Goal: Task Accomplishment & Management: Use online tool/utility

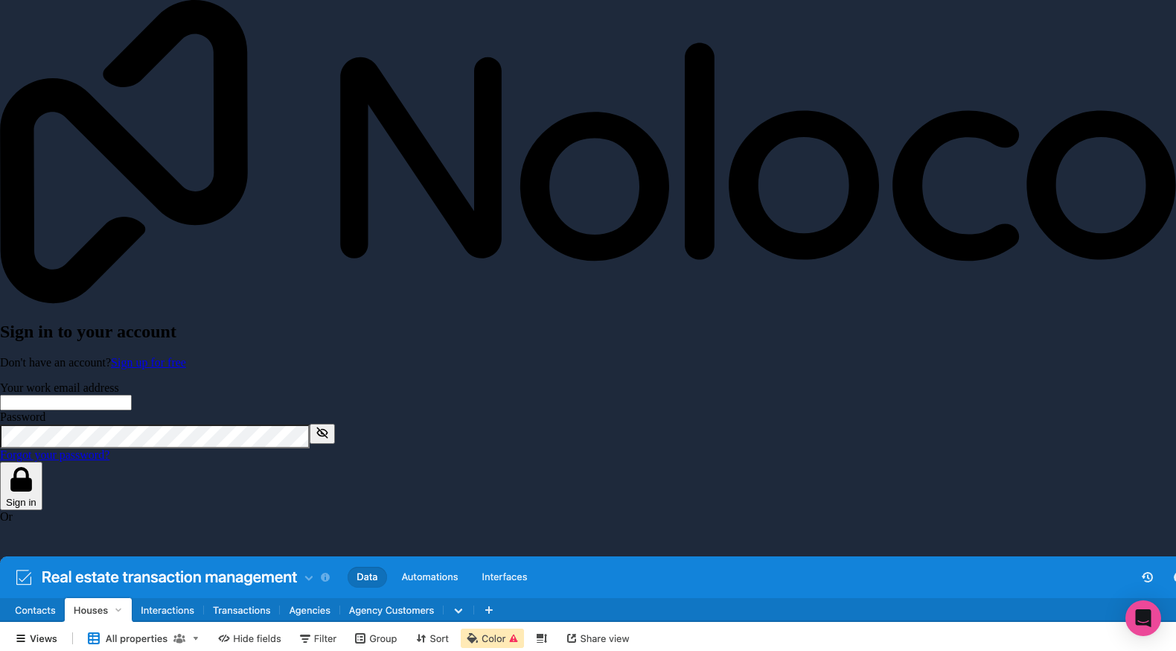
click at [132, 395] on input "Your work email address" at bounding box center [66, 403] width 132 height 16
click at [112, 395] on input "Your work email address" at bounding box center [66, 403] width 132 height 16
click at [122, 395] on input "Your work email address" at bounding box center [66, 403] width 132 height 16
click at [166, 510] on div "Or" at bounding box center [588, 533] width 1176 height 46
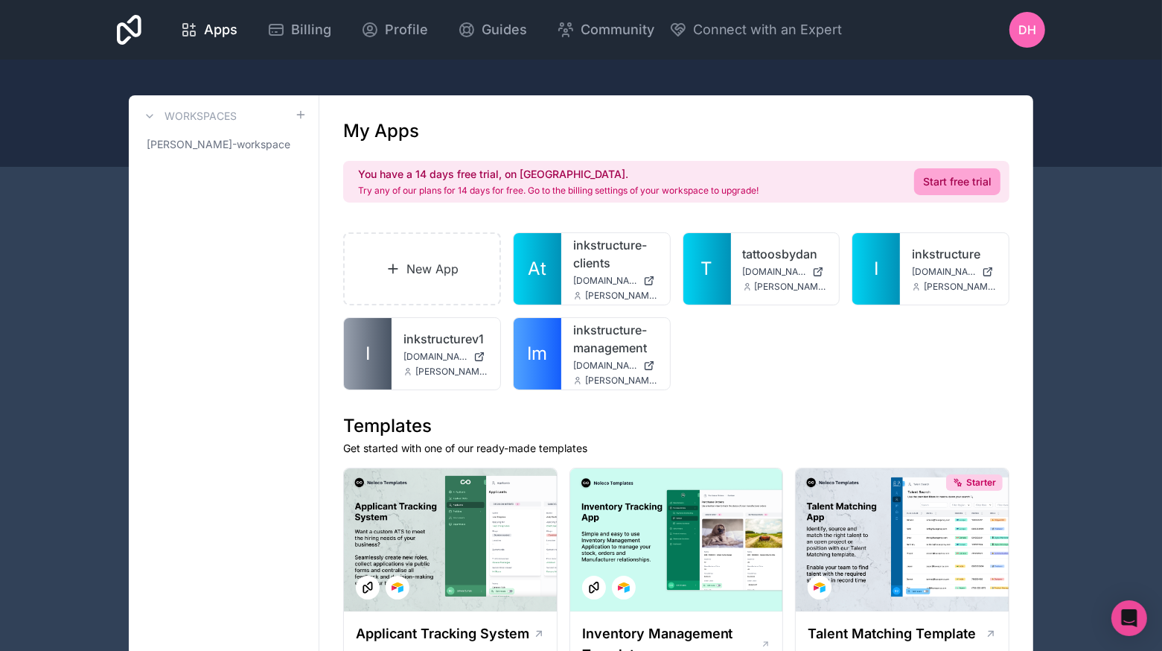
click at [462, 306] on div "New App At inkstructure-clients inkstructure-clients.noloco.co dan@tattoosbydan…" at bounding box center [676, 311] width 666 height 158
click at [462, 302] on link "New App" at bounding box center [422, 268] width 158 height 73
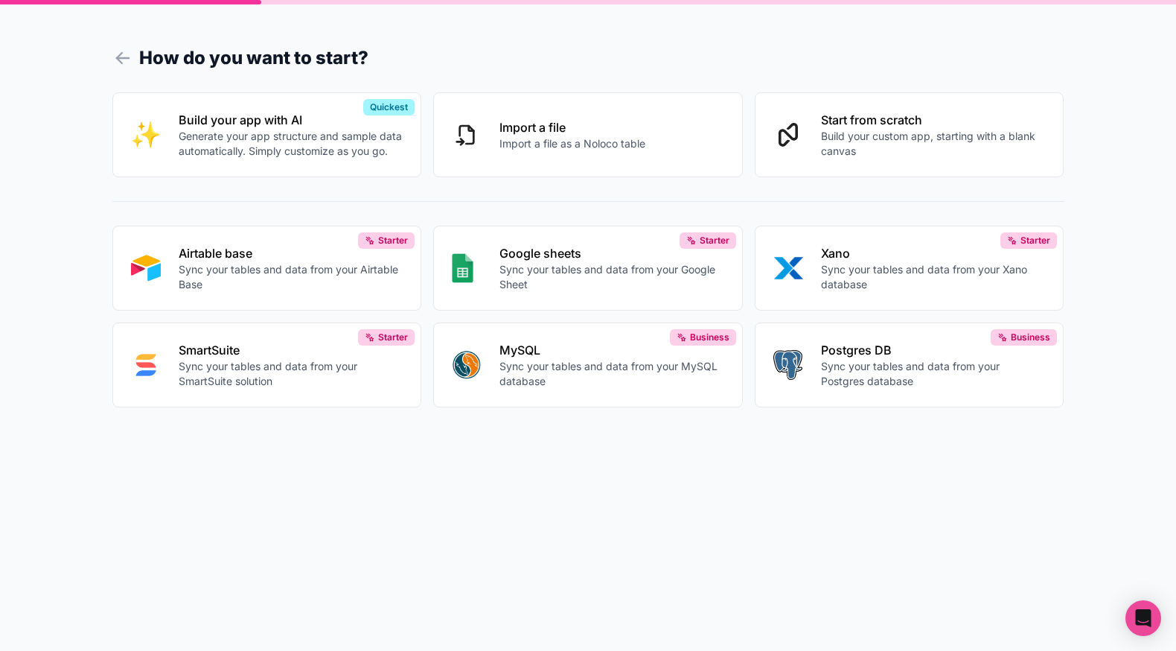
click at [657, 138] on button "Import a file Import a file as a Noloco table" at bounding box center [588, 134] width 310 height 85
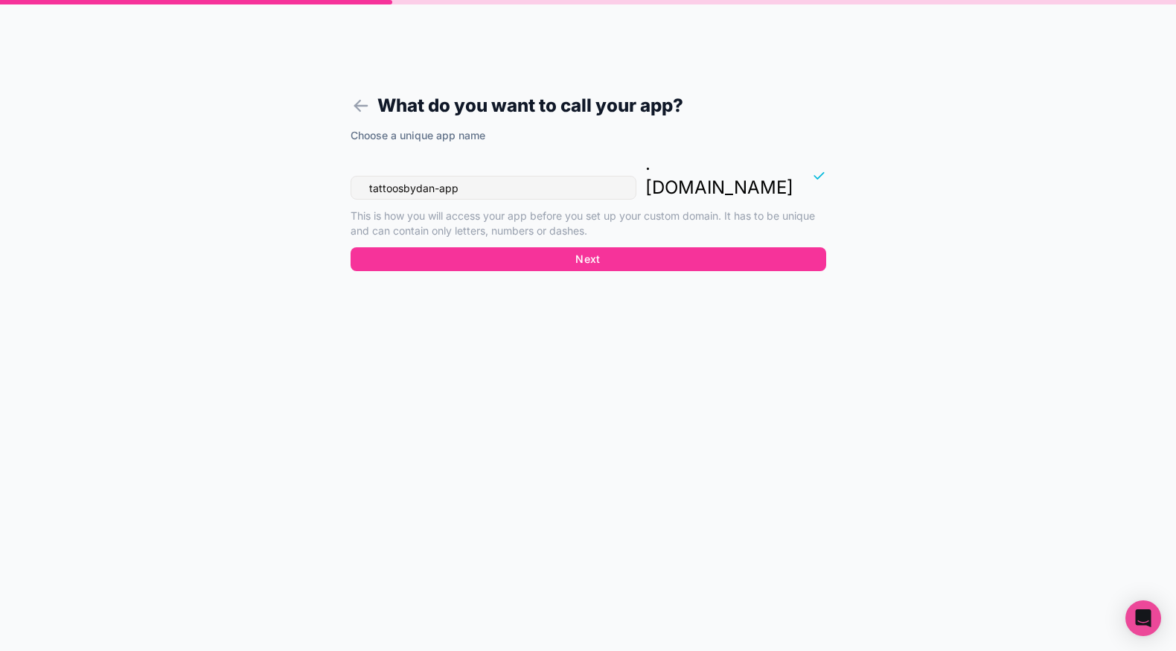
click at [540, 247] on button "Next" at bounding box center [589, 259] width 476 height 24
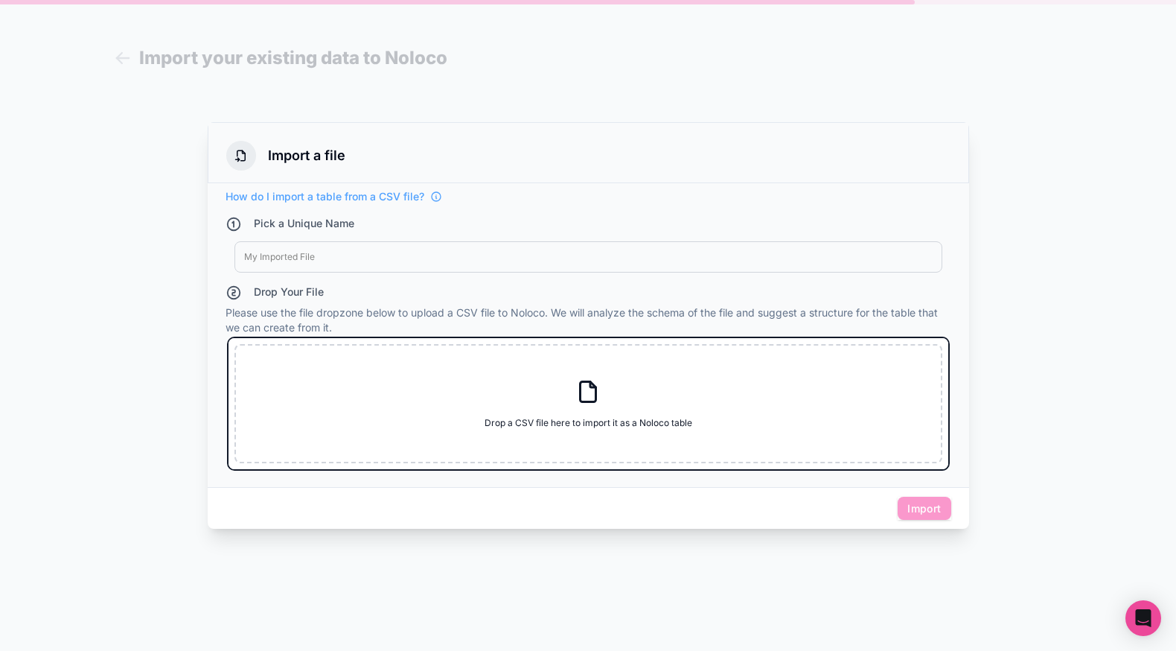
click at [559, 392] on div "Drop a CSV file here to import it as a Noloco table Drop a CSV file here to imp…" at bounding box center [589, 403] width 708 height 119
type input "C:\fakepath\Notion_Revenue_Streams.csv"
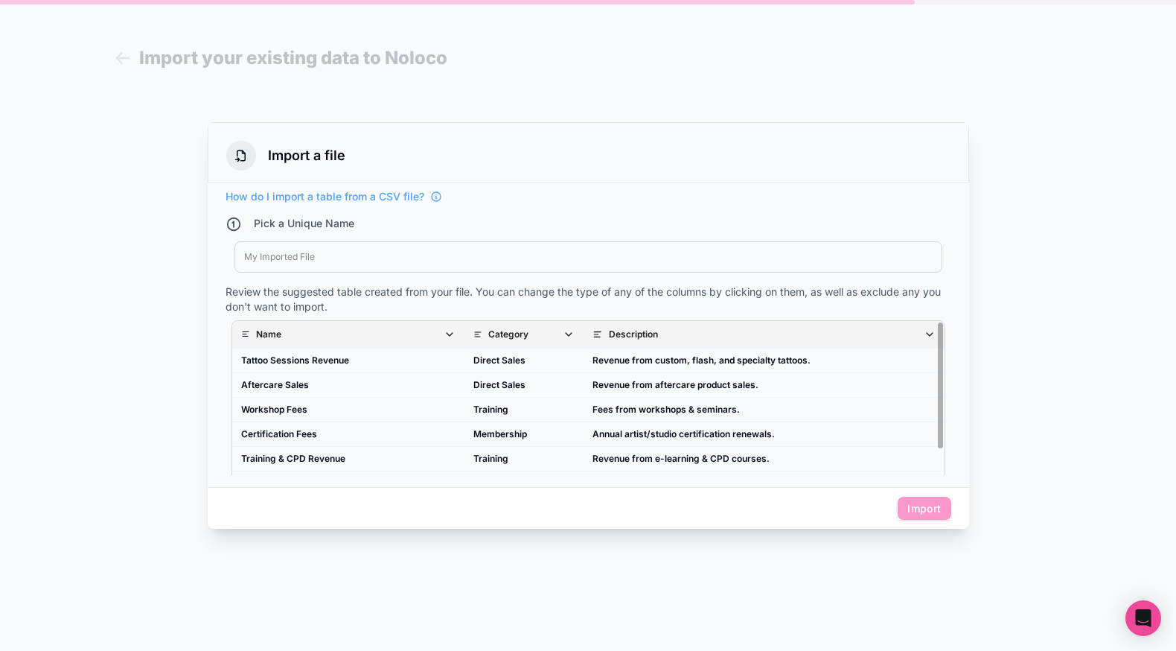
scroll to position [67, 0]
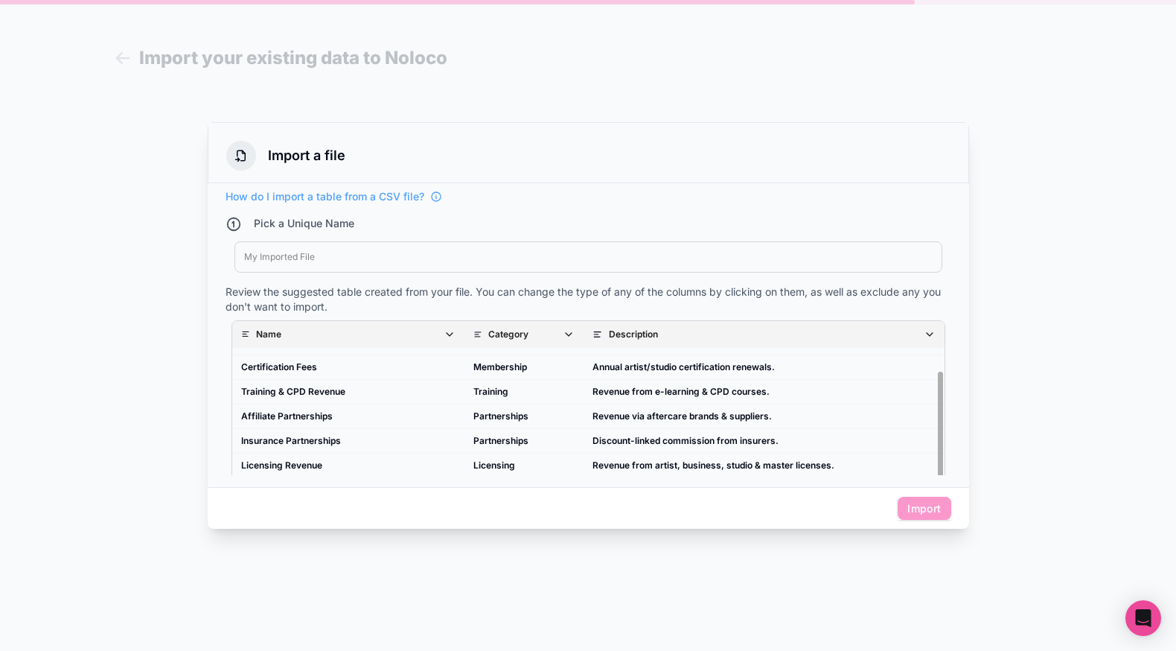
click at [925, 507] on span "Import" at bounding box center [924, 509] width 53 height 24
click at [465, 278] on div "How do I import a table from a CSV file? Pick a Unique Name My Imported File Re…" at bounding box center [589, 332] width 726 height 286
click at [476, 260] on div at bounding box center [588, 257] width 689 height 12
click at [918, 500] on button "Import" at bounding box center [924, 509] width 53 height 24
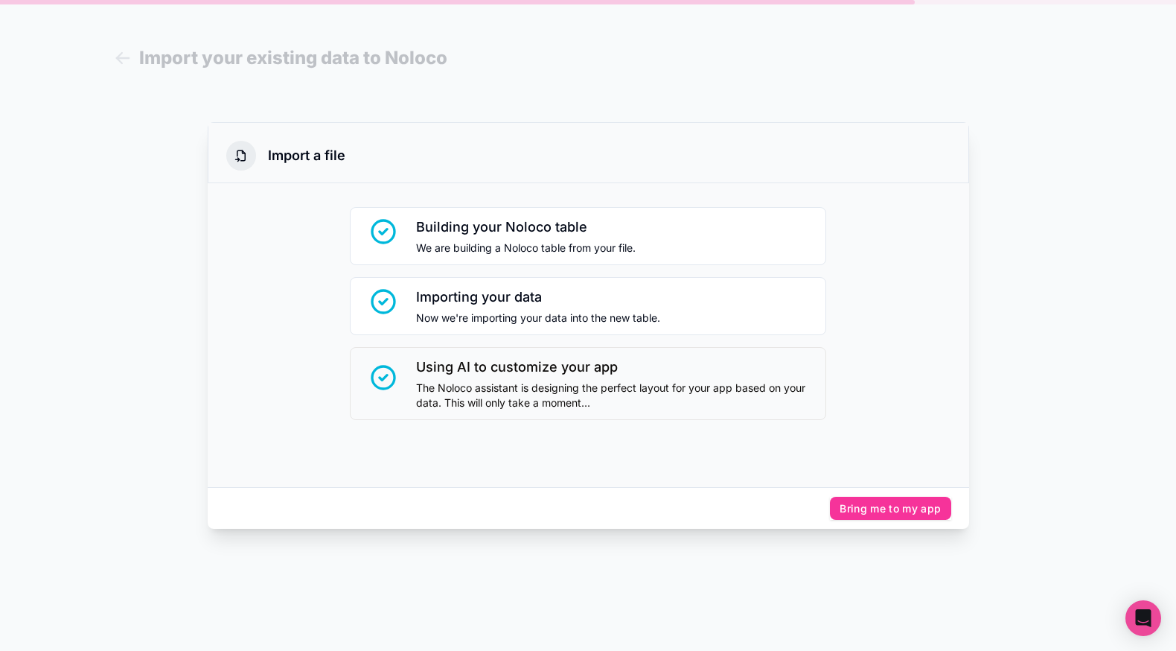
click at [911, 514] on button "Bring me to my app" at bounding box center [890, 509] width 121 height 24
